Goal: Participate in discussion

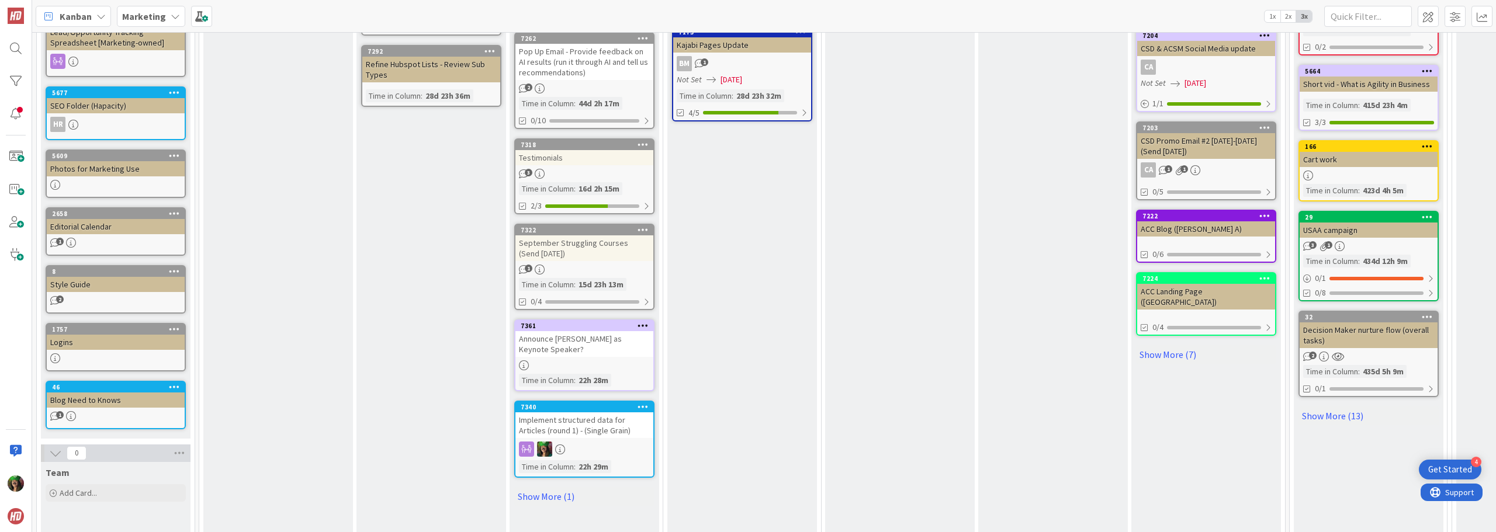
scroll to position [584, 0]
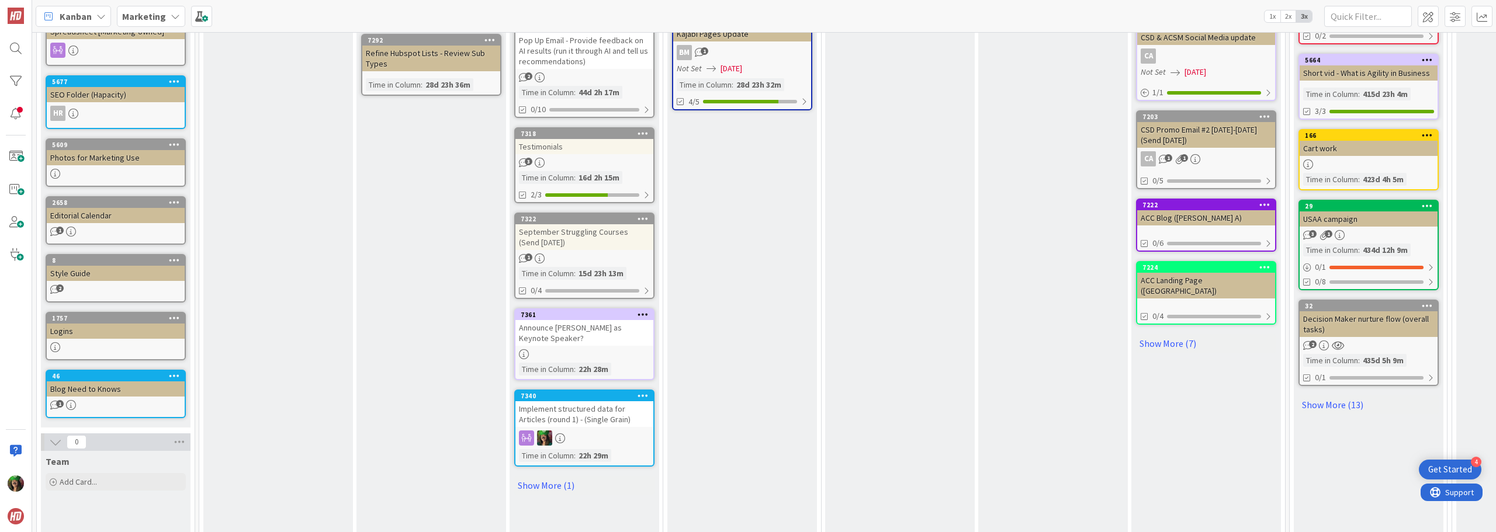
click at [578, 320] on div "Announce [PERSON_NAME] as Keynote Speaker?" at bounding box center [584, 333] width 138 height 26
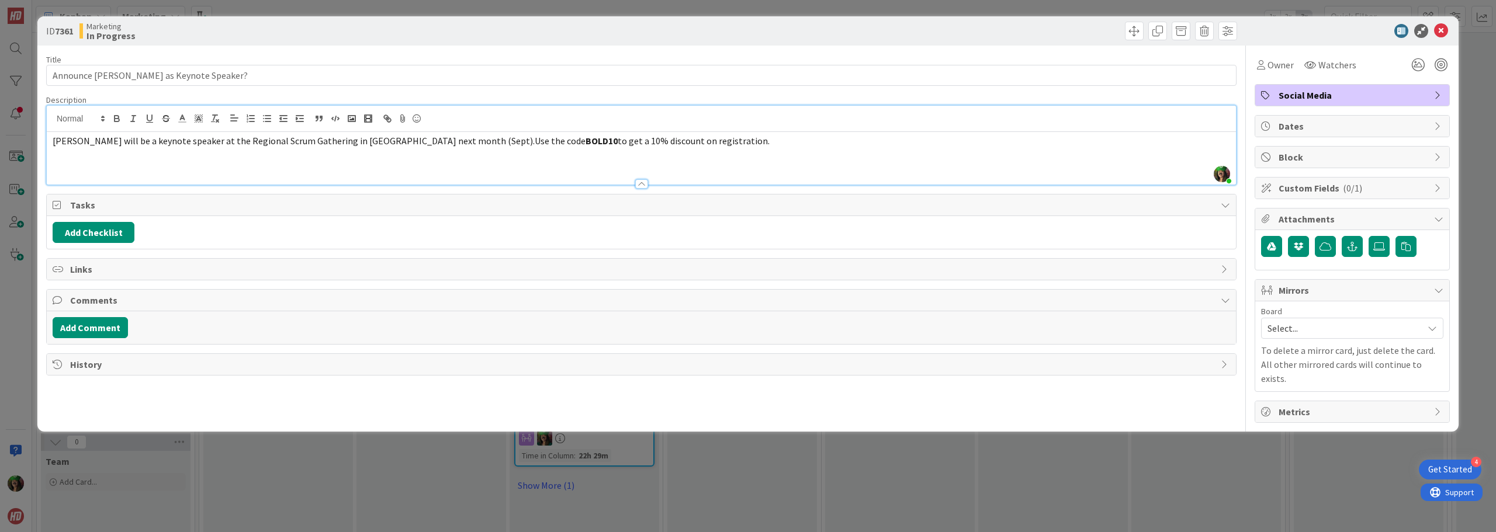
click at [680, 122] on div "[PERSON_NAME] just joined [PERSON_NAME] will be a keynote speaker at the Region…" at bounding box center [641, 145] width 1189 height 79
click at [1438, 31] on icon at bounding box center [1441, 31] width 14 height 14
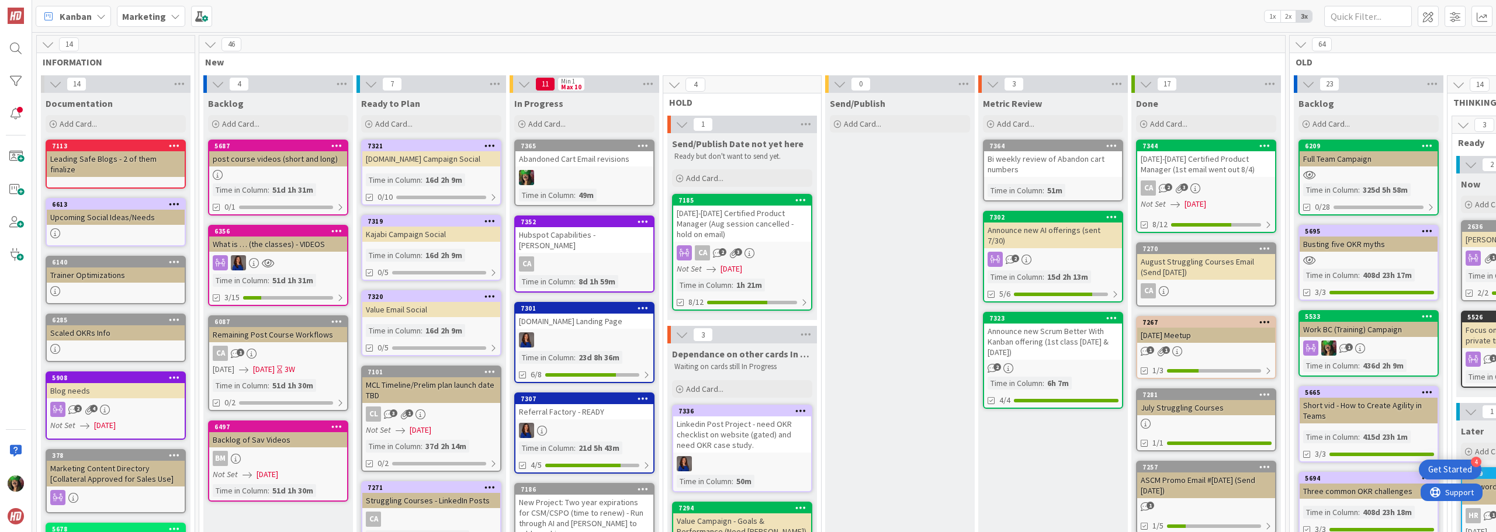
click at [563, 173] on div at bounding box center [584, 177] width 138 height 15
